Goal: Task Accomplishment & Management: Use online tool/utility

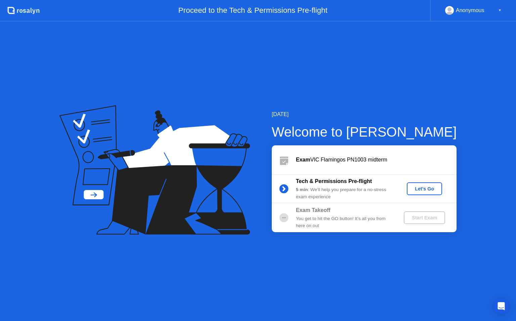
click at [418, 189] on div "Let's Go" at bounding box center [425, 188] width 30 height 5
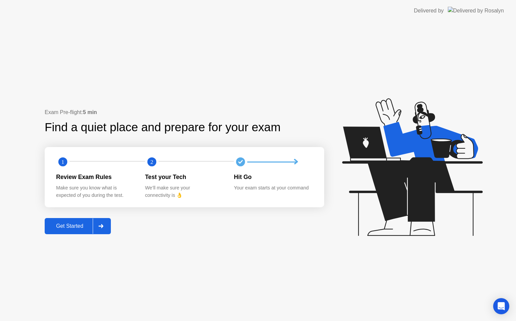
click at [74, 226] on div "Get Started" at bounding box center [70, 226] width 46 height 6
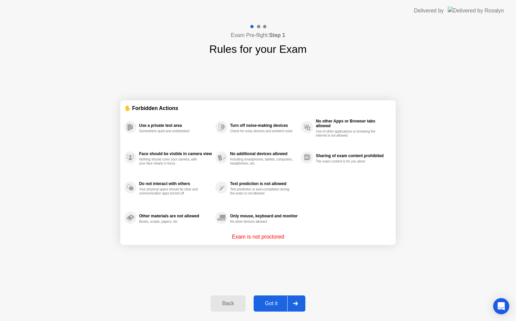
click at [276, 300] on div "Got it" at bounding box center [272, 303] width 32 height 6
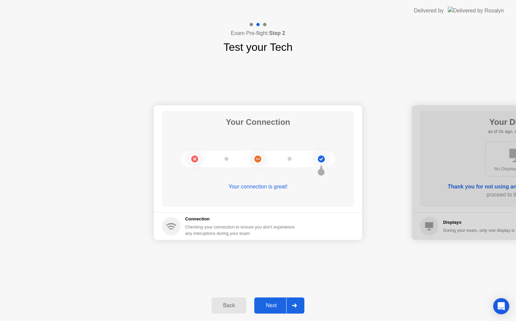
click at [276, 299] on button "Next" at bounding box center [279, 305] width 50 height 16
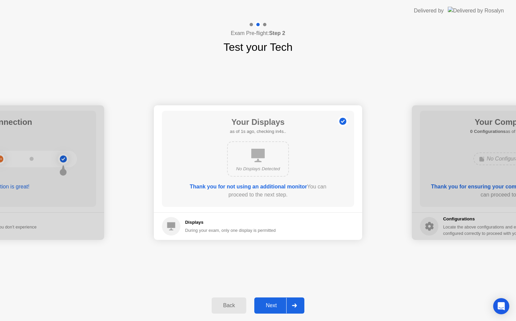
click at [276, 299] on button "Next" at bounding box center [279, 305] width 50 height 16
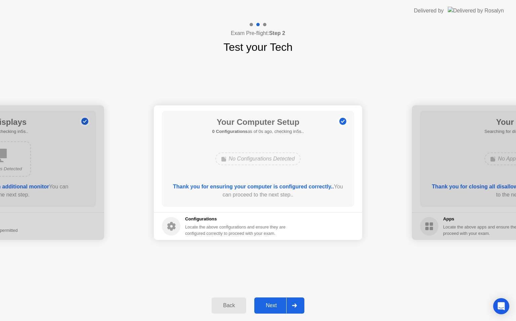
click at [276, 299] on button "Next" at bounding box center [279, 305] width 50 height 16
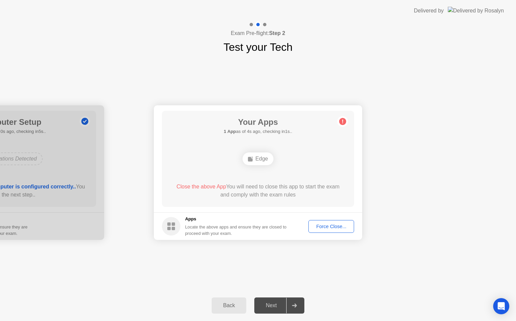
click at [334, 226] on div "Force Close..." at bounding box center [331, 226] width 41 height 5
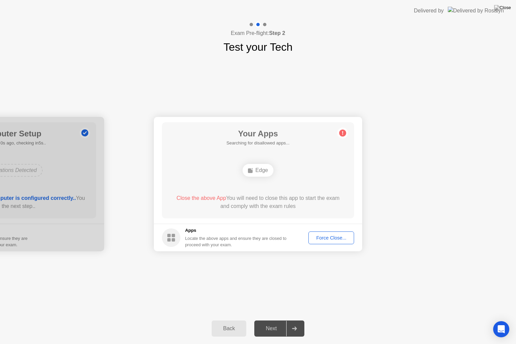
click at [326, 175] on div "Edge" at bounding box center [258, 170] width 154 height 18
click at [319, 237] on div "Force Close..." at bounding box center [331, 237] width 41 height 5
click at [249, 259] on div "Your Connection Your connection is great! Connection Checking your connection t…" at bounding box center [258, 184] width 516 height 258
click at [256, 173] on div "Edge" at bounding box center [258, 170] width 31 height 13
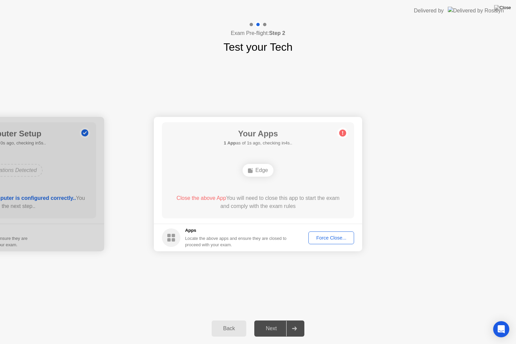
click at [263, 239] on div "Locate the above apps and ensure they are closed to proceed with your exam." at bounding box center [236, 241] width 102 height 13
click at [292, 179] on div "Your Apps 1 App as of 1s ago, checking in4s.. Edge Close the above App You will…" at bounding box center [258, 170] width 192 height 96
click at [241, 320] on div "Back" at bounding box center [229, 329] width 31 height 6
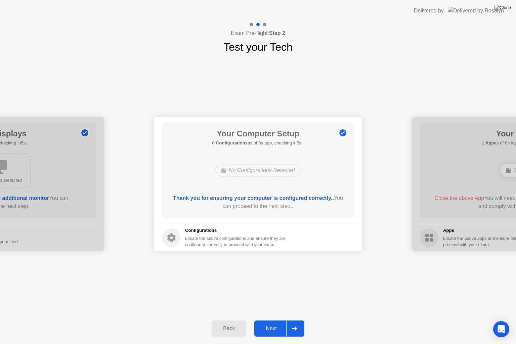
click at [269, 320] on div "Next" at bounding box center [271, 329] width 30 height 6
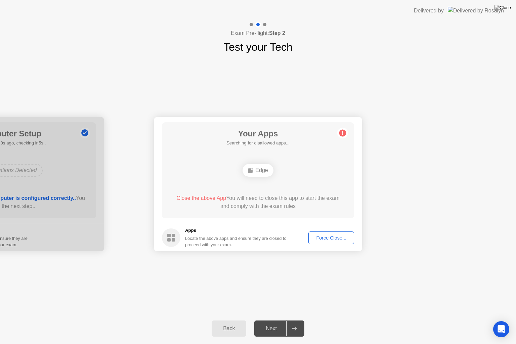
click at [326, 241] on div "Force Close..." at bounding box center [331, 237] width 41 height 5
click at [214, 197] on span "Close the above App" at bounding box center [201, 198] width 50 height 6
click at [195, 200] on span "Close the above App" at bounding box center [201, 198] width 50 height 6
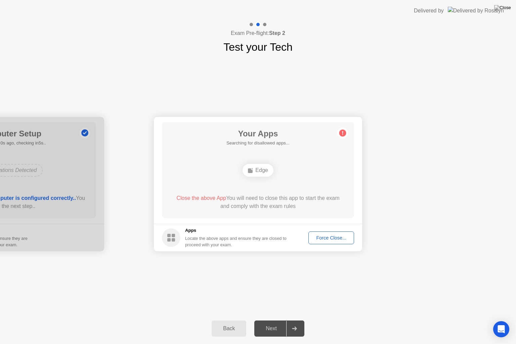
click at [261, 168] on div "Edge" at bounding box center [258, 170] width 31 height 13
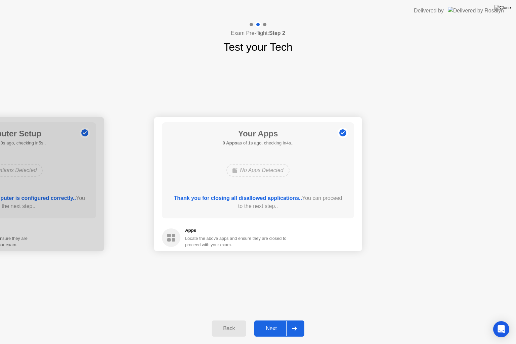
click at [271, 320] on button "Next" at bounding box center [279, 329] width 50 height 16
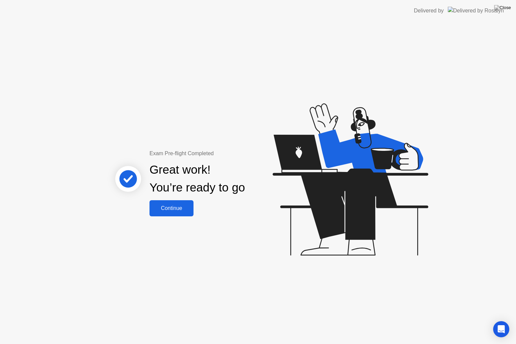
click at [181, 209] on div "Continue" at bounding box center [172, 208] width 40 height 6
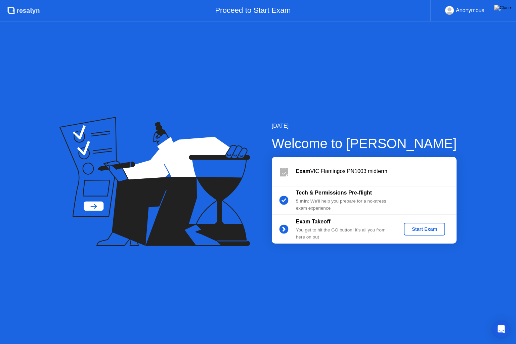
click at [414, 229] on div "Start Exam" at bounding box center [425, 229] width 36 height 5
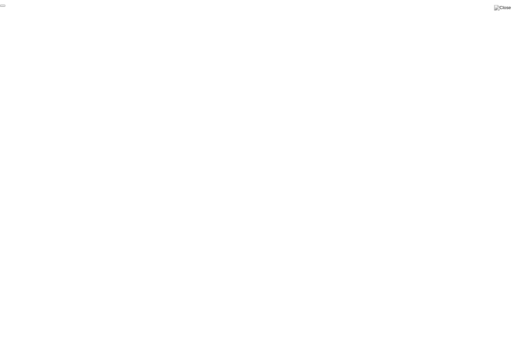
click div "End Proctoring Session"
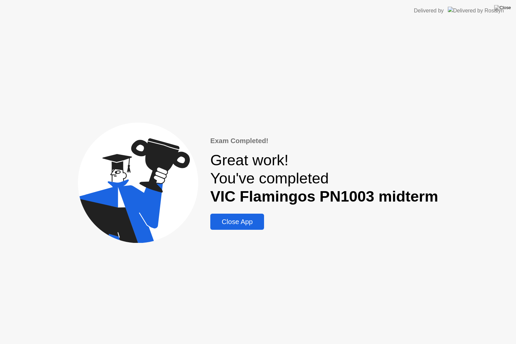
click at [241, 225] on div "Close App" at bounding box center [237, 222] width 50 height 8
